Goal: Find specific fact: Find specific fact

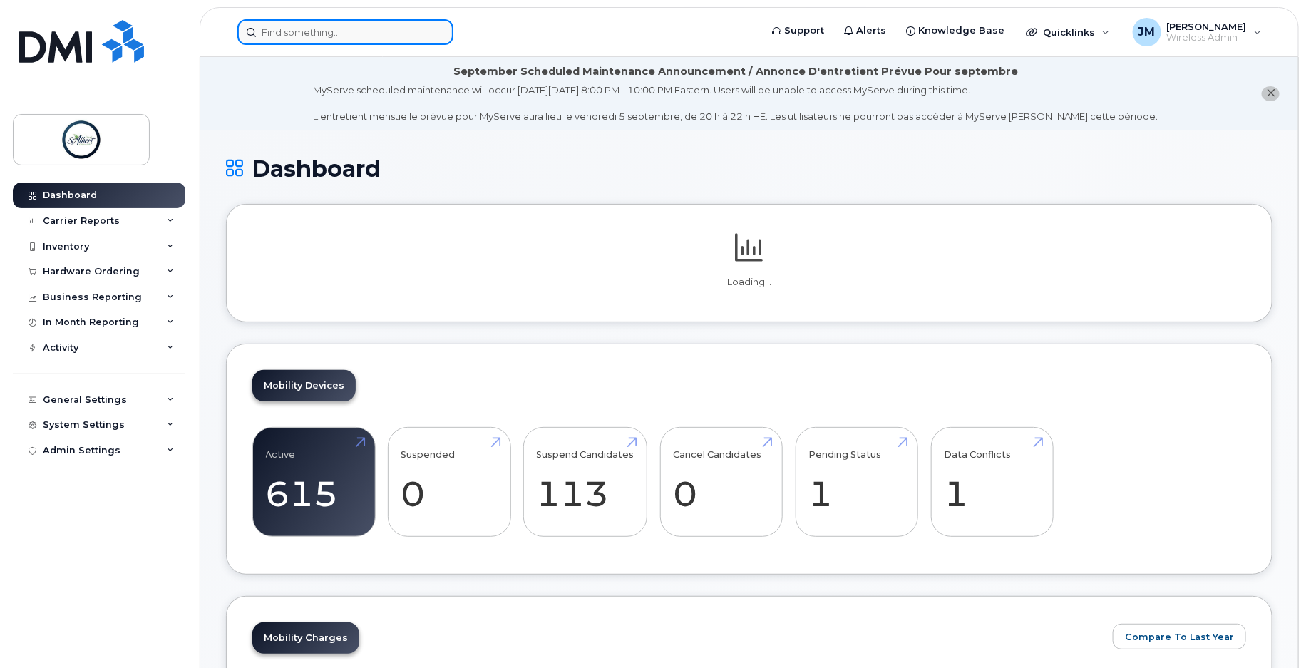
click at [344, 29] on input at bounding box center [345, 32] width 216 height 26
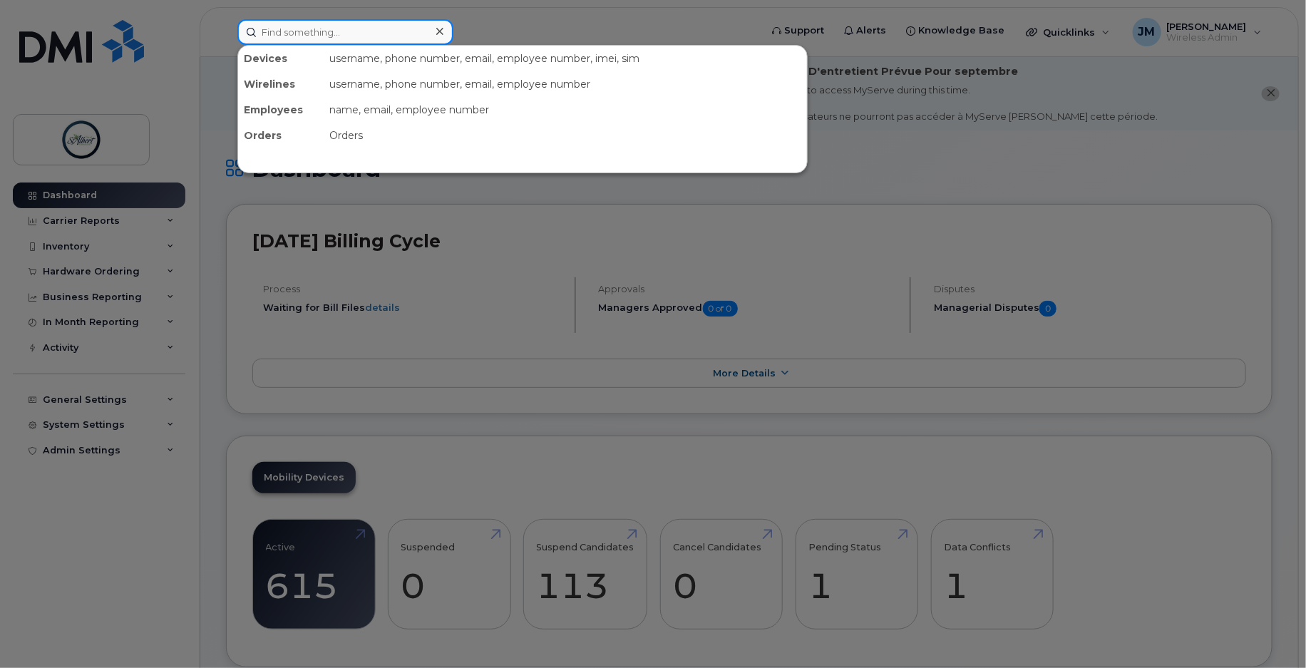
paste input "[PHONE_NUMBER]"
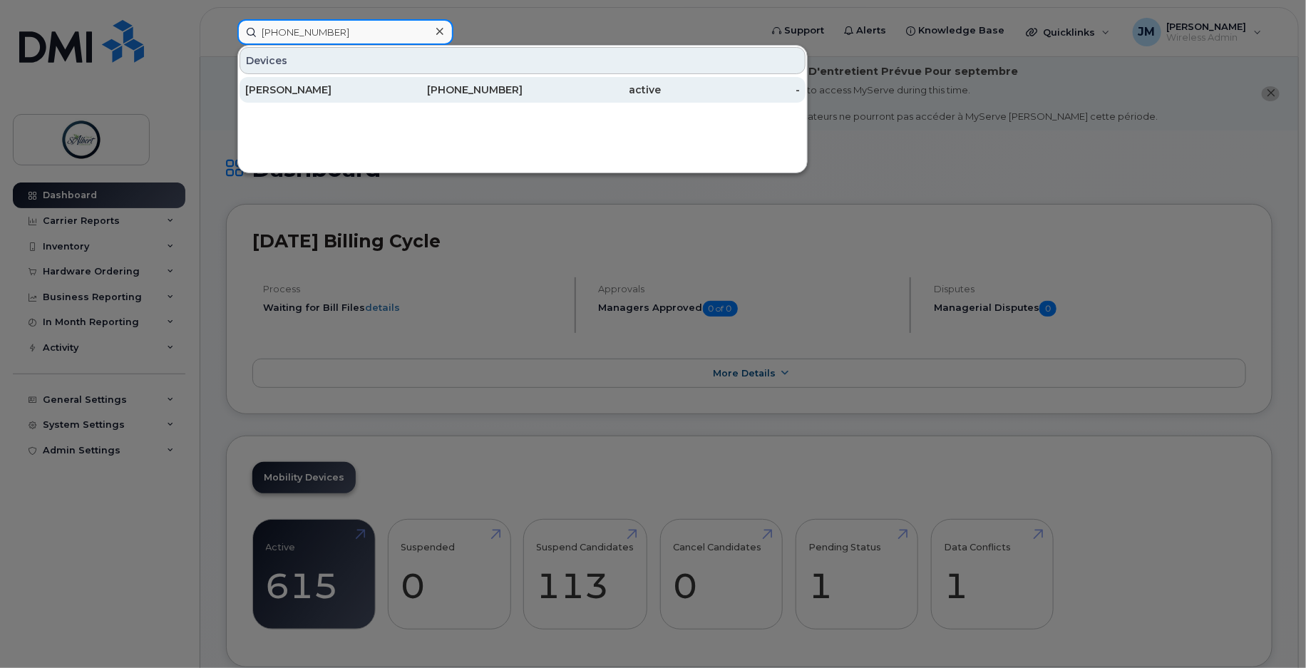
type input "[PHONE_NUMBER]"
click at [367, 91] on div "[PERSON_NAME]" at bounding box center [314, 90] width 139 height 14
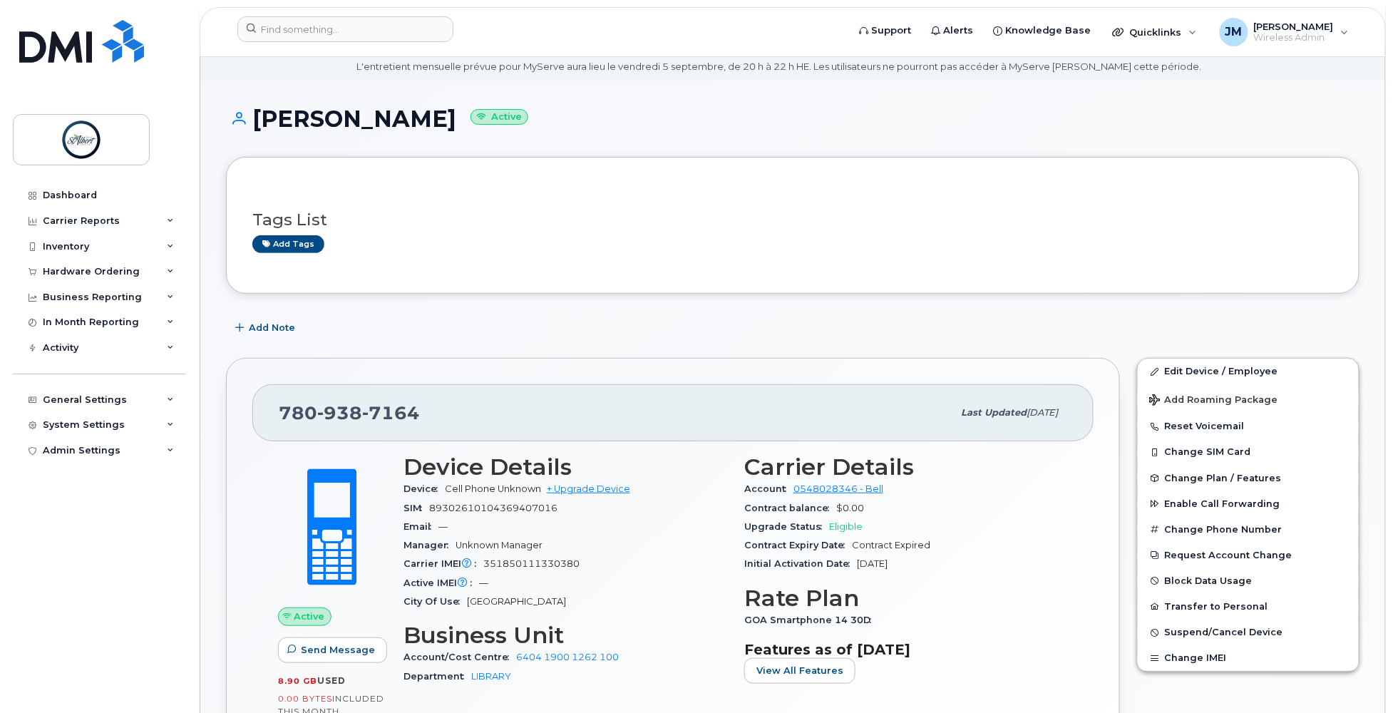
scroll to position [61, 0]
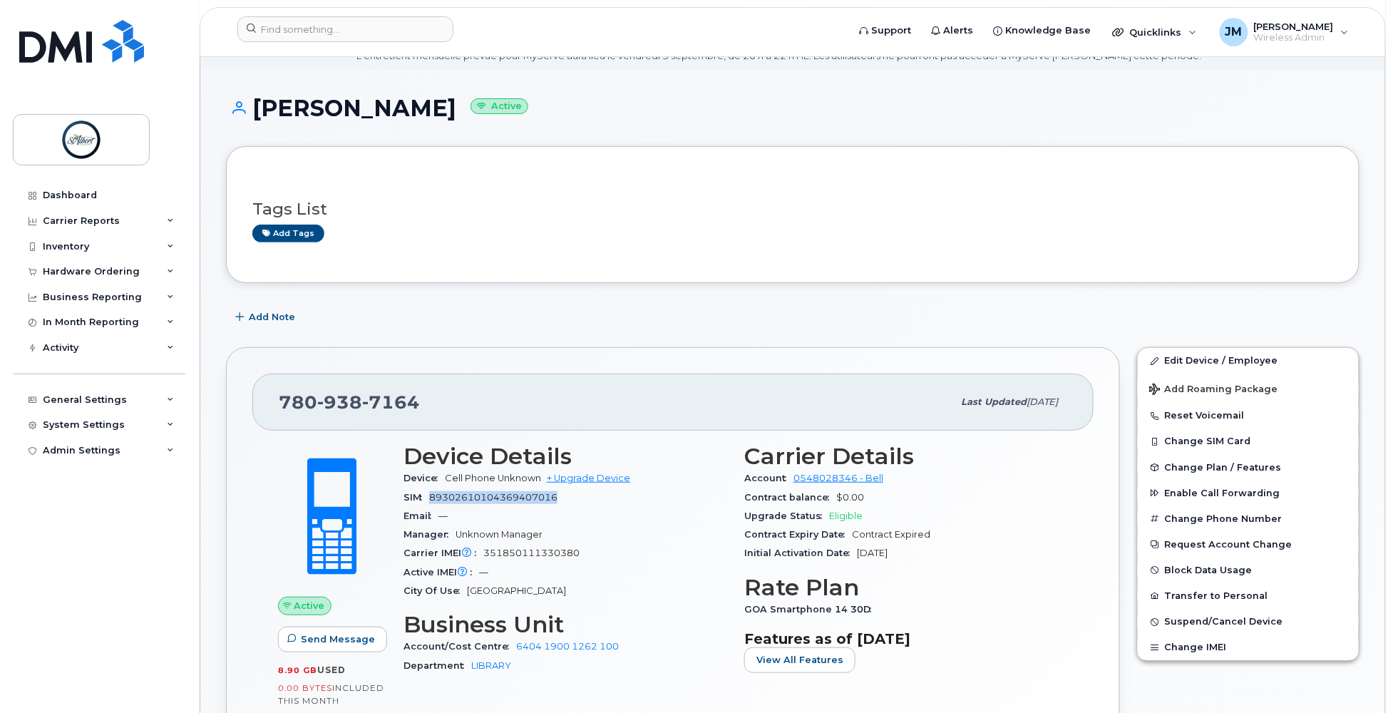
drag, startPoint x: 563, startPoint y: 502, endPoint x: 429, endPoint y: 506, distance: 134.1
click at [429, 506] on div "SIM 89302610104369407016" at bounding box center [566, 497] width 324 height 19
copy span "89302610104369407016"
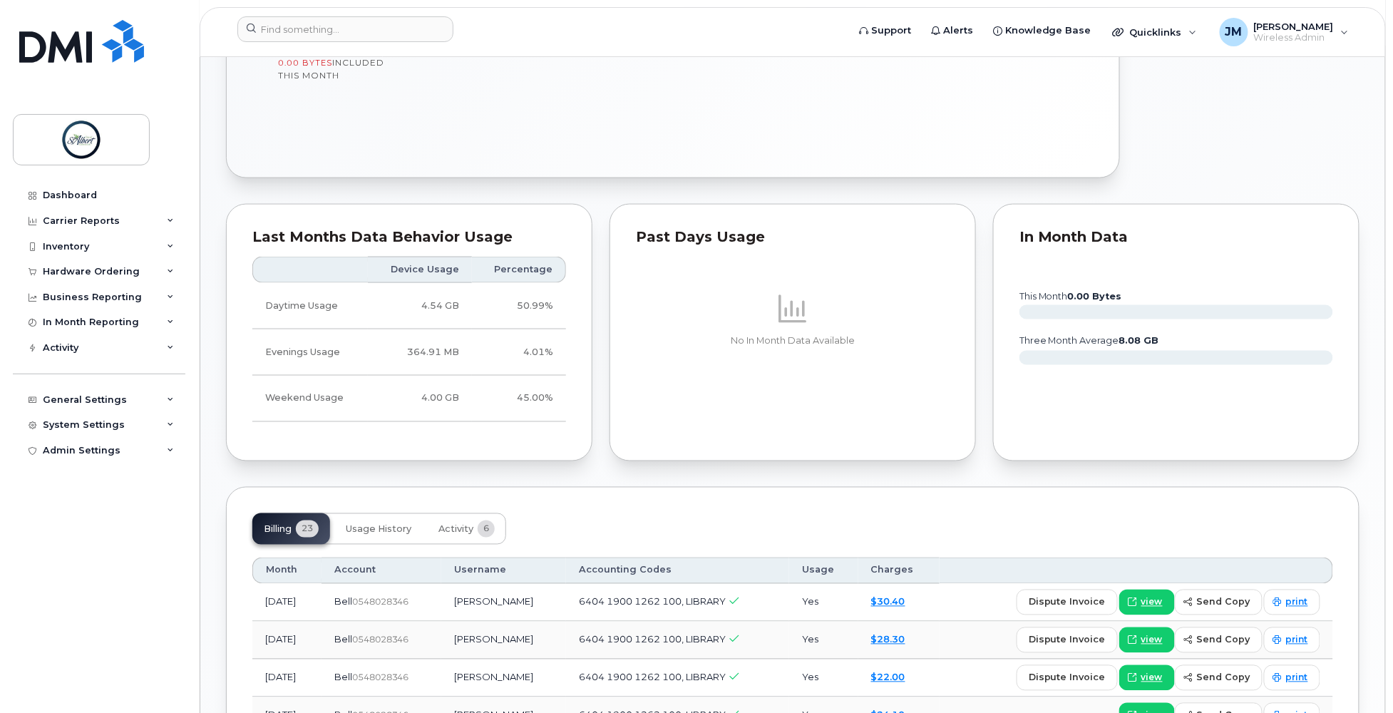
scroll to position [768, 0]
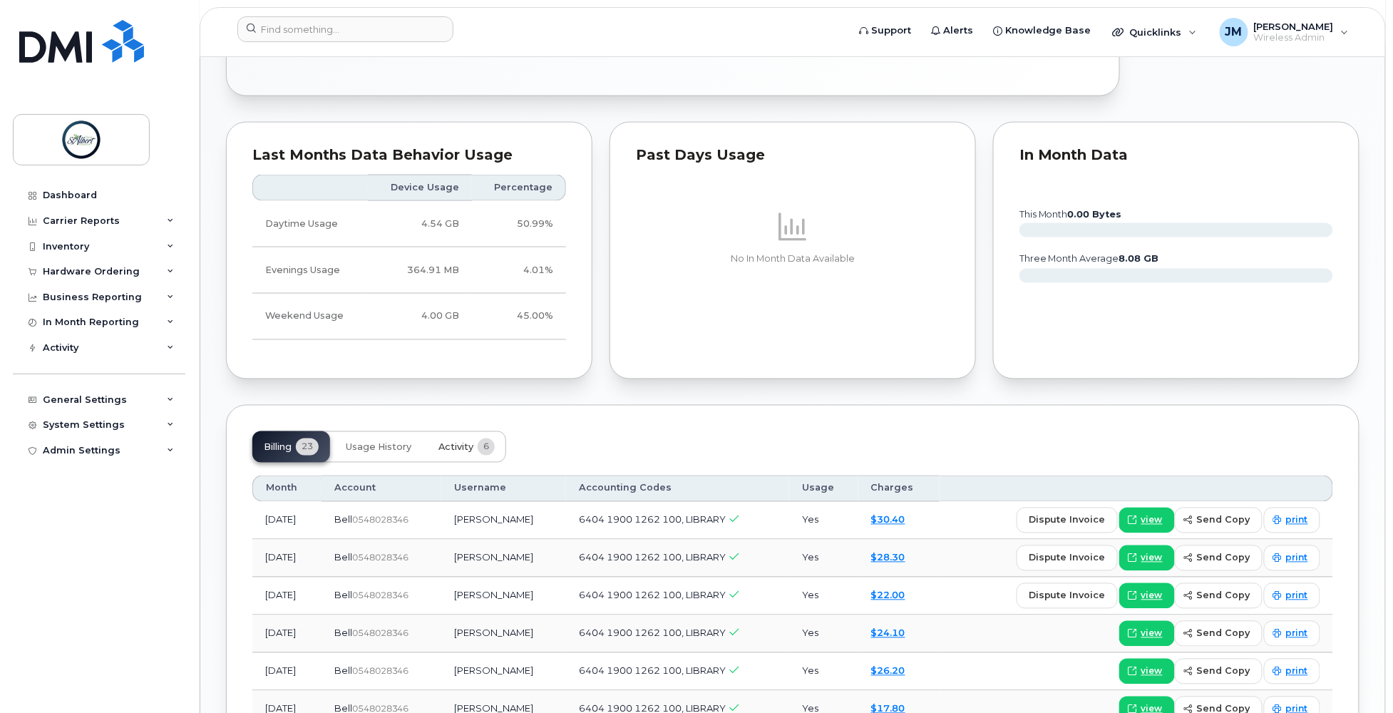
click at [459, 452] on span "Activity" at bounding box center [455, 447] width 35 height 11
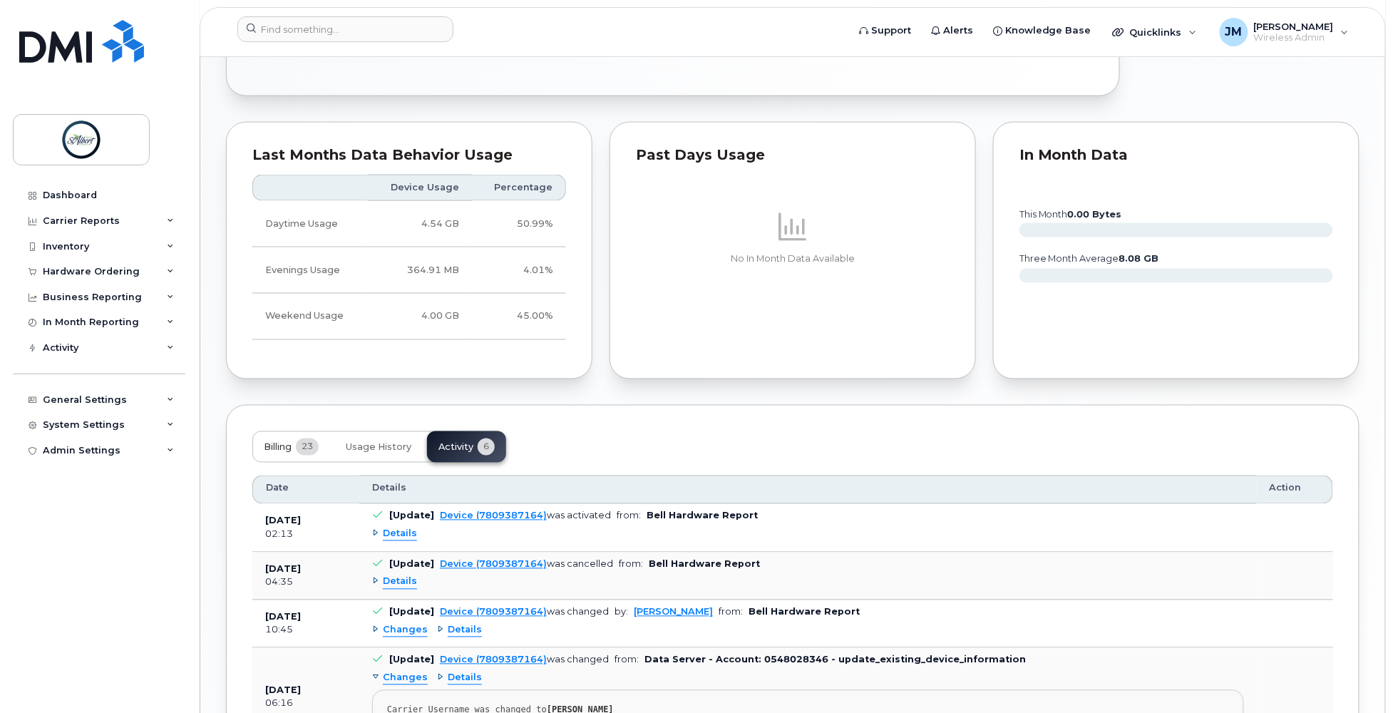
click at [286, 452] on span "Billing" at bounding box center [278, 447] width 28 height 11
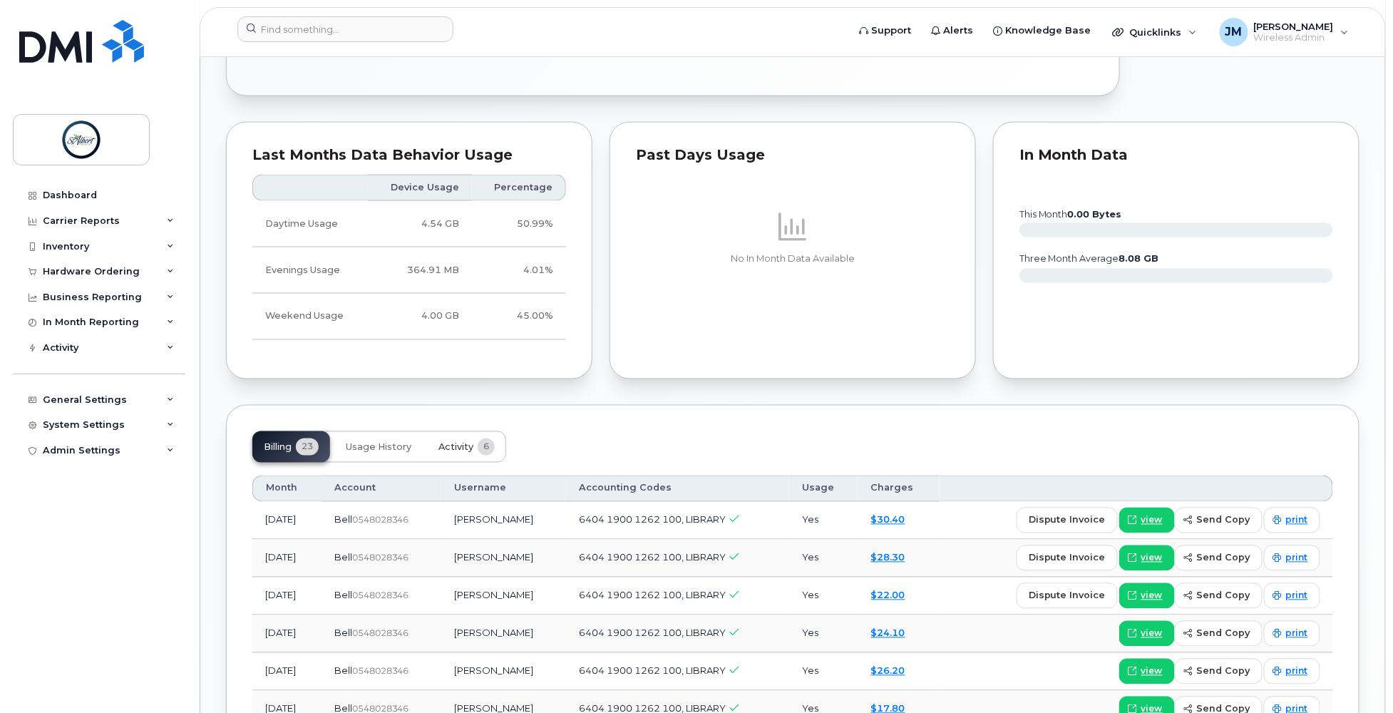
click at [471, 455] on button "Activity 6" at bounding box center [466, 446] width 79 height 31
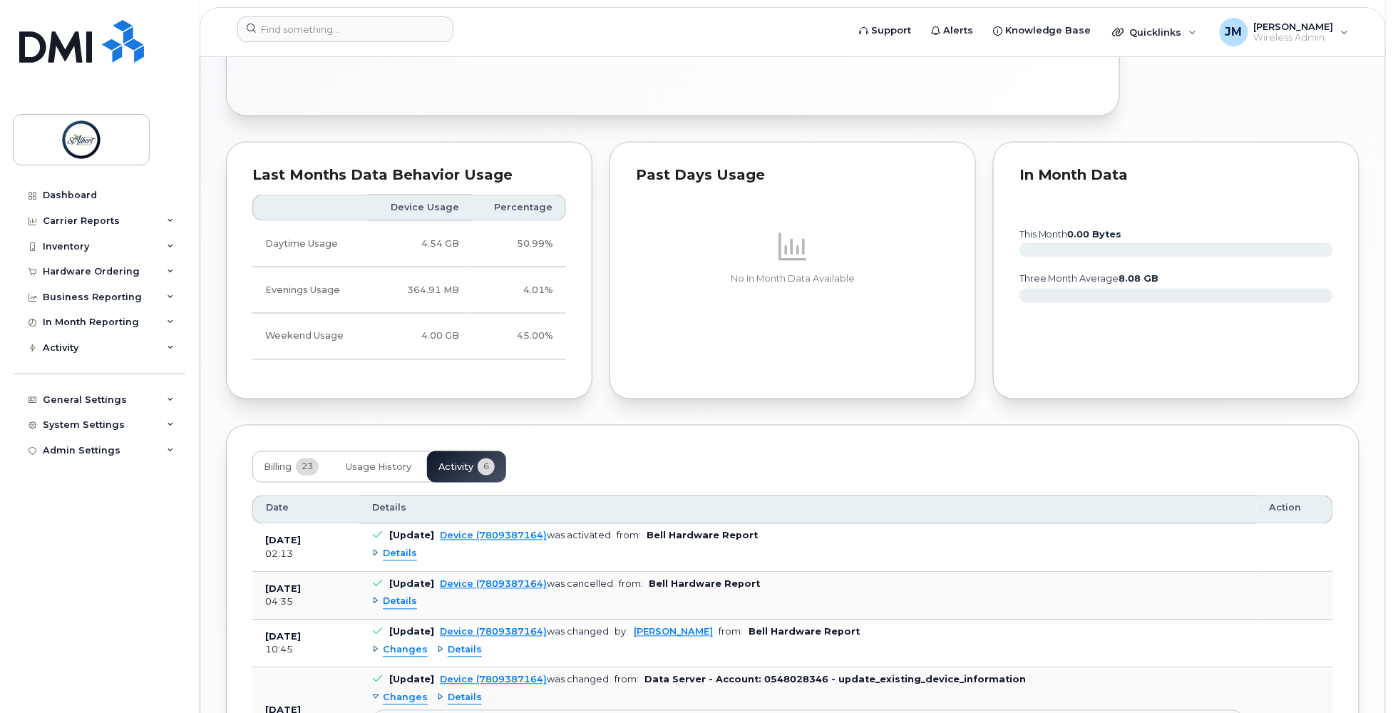
scroll to position [666, 0]
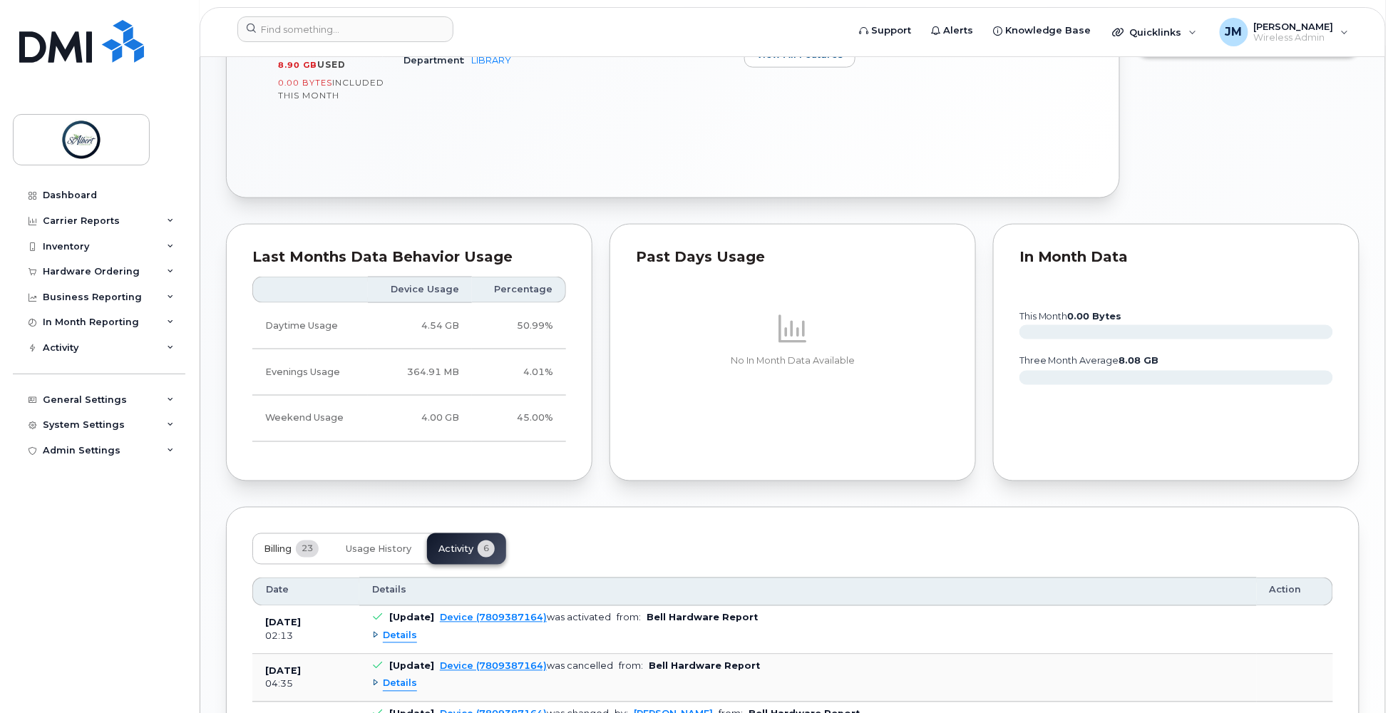
click at [298, 556] on button "Billing 23" at bounding box center [291, 548] width 78 height 31
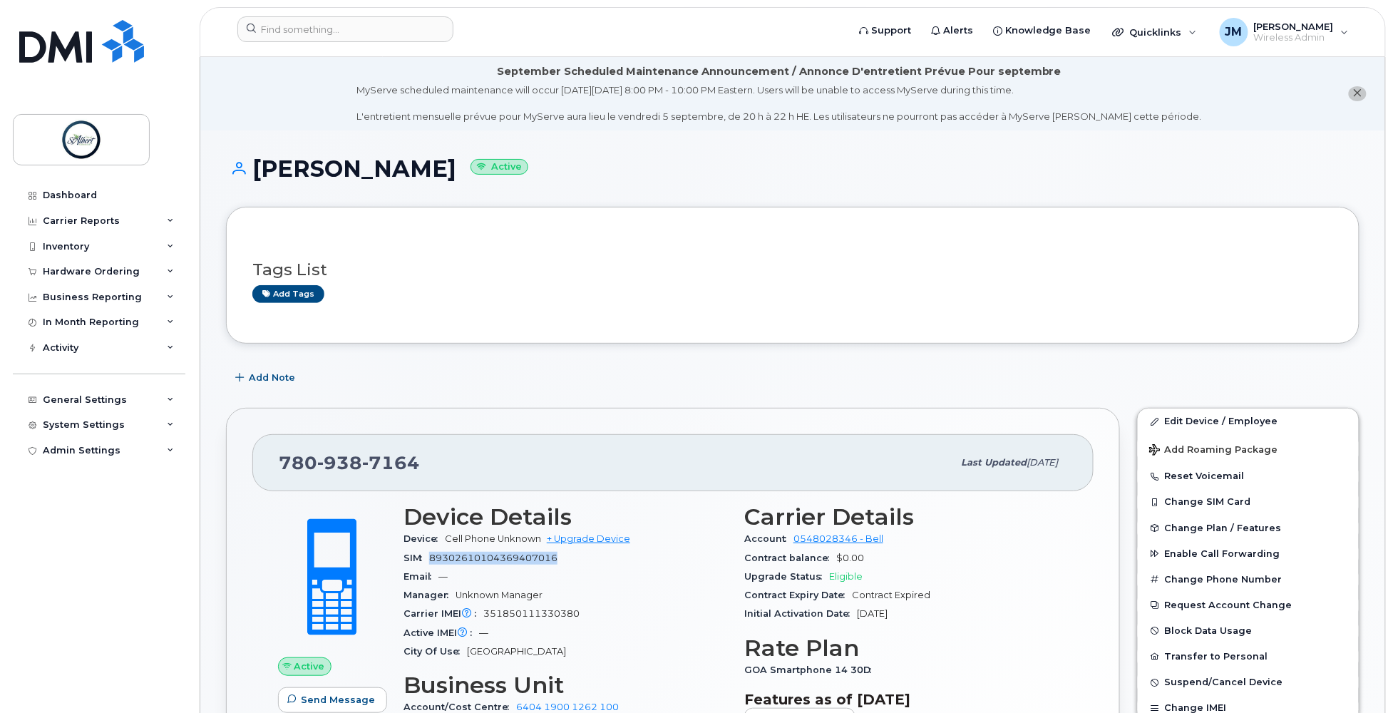
scroll to position [9, 0]
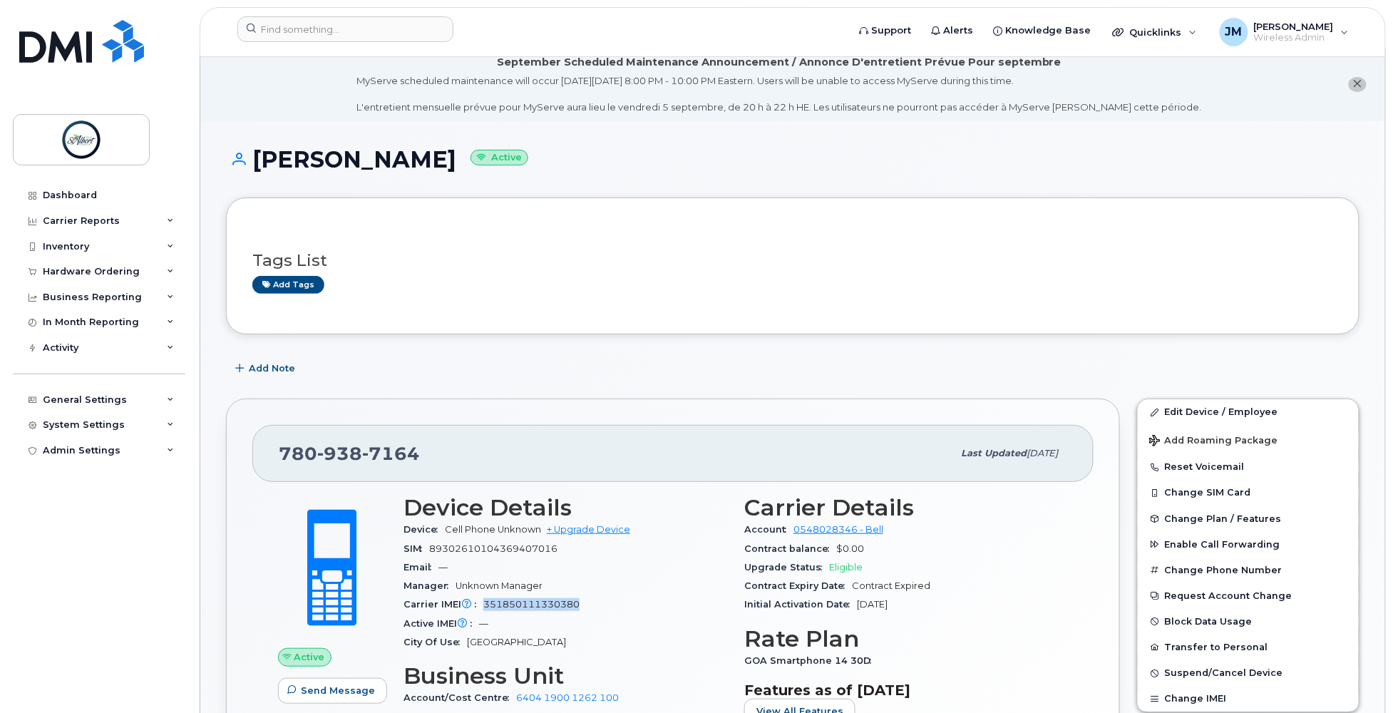
drag, startPoint x: 586, startPoint y: 607, endPoint x: 486, endPoint y: 611, distance: 99.9
click at [486, 611] on div "Carrier IMEI Carrier IMEI is reported during the last billing cycle or change o…" at bounding box center [566, 604] width 324 height 19
copy span "351850111330380"
